Goal: Information Seeking & Learning: Understand process/instructions

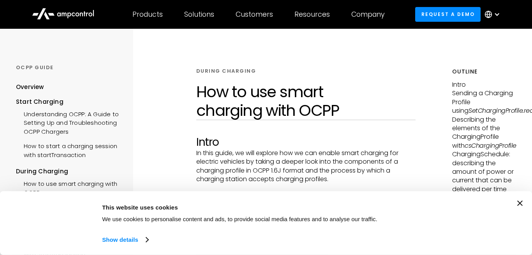
scroll to position [89, 0]
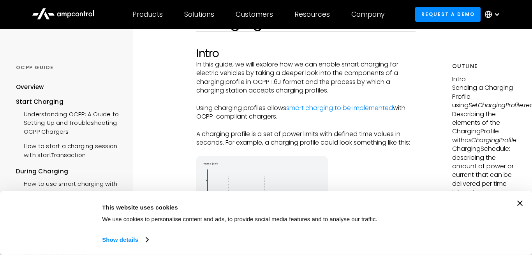
click at [519, 191] on div "Consent Details [#IABV2SETTINGS#] About This website uses cookies We use cookie…" at bounding box center [266, 223] width 532 height 64
click at [515, 201] on div "Consent Details [#IABV2SETTINGS#] About This website uses cookies We use cookie…" at bounding box center [265, 223] width 513 height 45
click at [523, 195] on div "Consent Details [#IABV2SETTINGS#] About This website uses cookies We use cookie…" at bounding box center [266, 223] width 532 height 64
click at [521, 201] on icon "Close banner" at bounding box center [519, 203] width 5 height 5
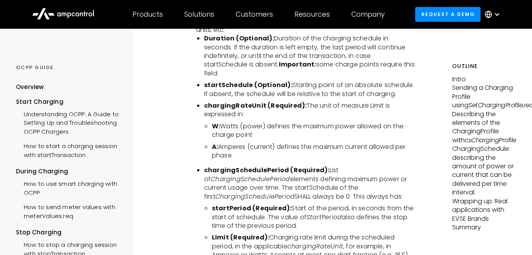
scroll to position [2352, 0]
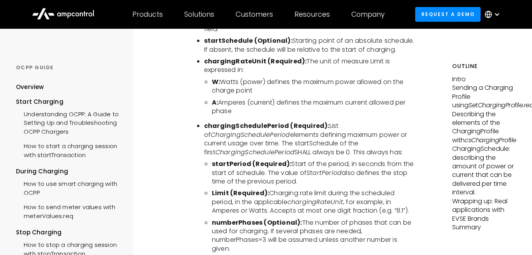
click at [246, 64] on b "chargingRateUnit (Required):" at bounding box center [255, 61] width 103 height 9
click at [314, 73] on li "chargingRateUnit (Required): The unit of measure Limit is expressed in:" at bounding box center [309, 66] width 211 height 18
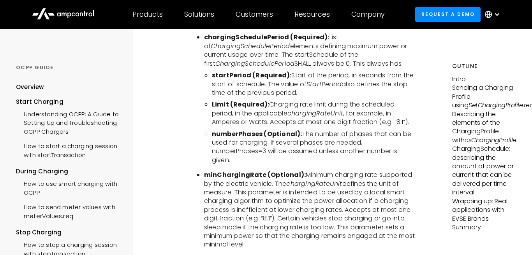
scroll to position [2396, 0]
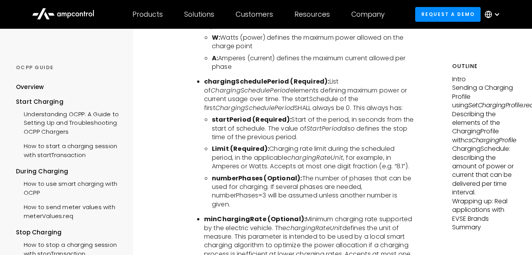
click at [245, 86] on b "chargingSchedulePeriod (Required):" at bounding box center [266, 81] width 125 height 9
copy b "chargingSchedulePeriod"
